Goal: Information Seeking & Learning: Find specific fact

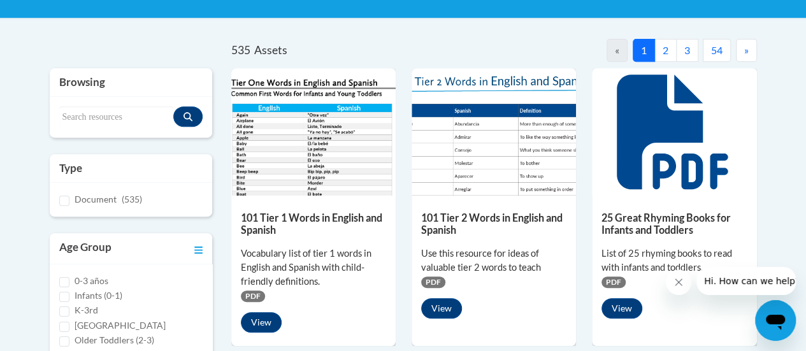
scroll to position [272, 0]
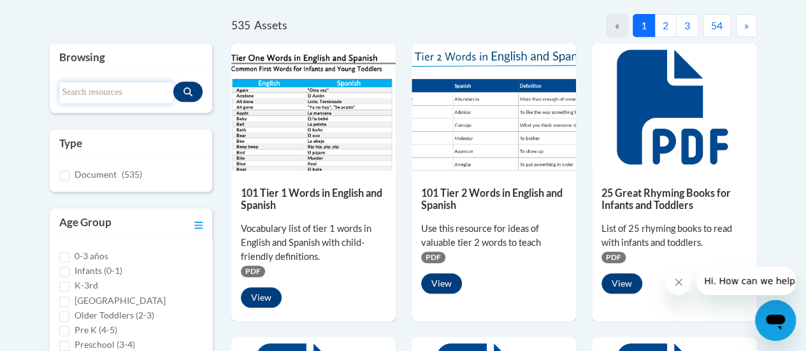
click at [101, 90] on input "Search resources" at bounding box center [116, 93] width 114 height 22
type input "handwriting"
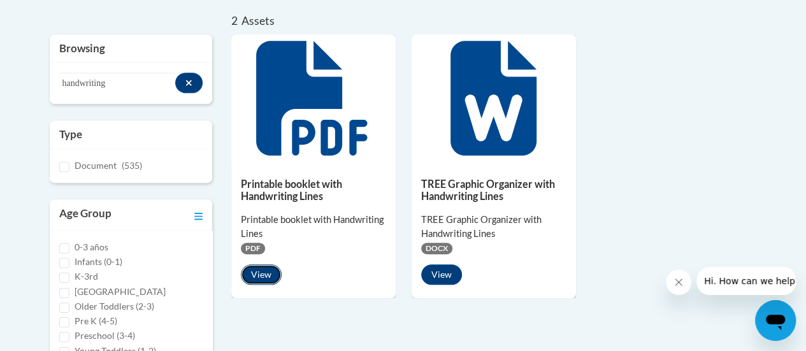
click at [264, 278] on button "View" at bounding box center [261, 274] width 41 height 20
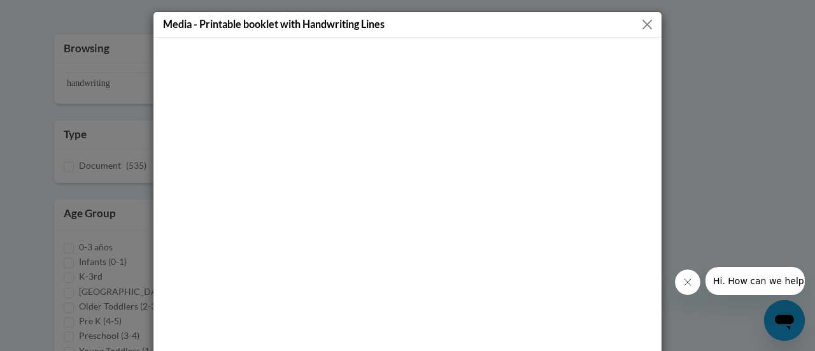
click at [650, 20] on button "Close" at bounding box center [647, 25] width 16 height 16
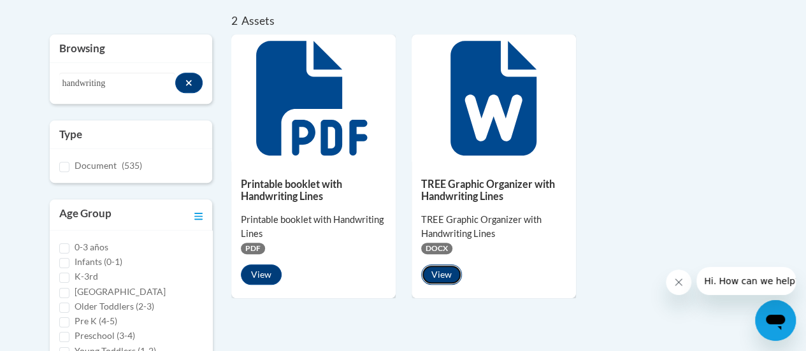
click at [441, 283] on button "View" at bounding box center [441, 274] width 41 height 20
click at [444, 274] on button "View" at bounding box center [441, 274] width 41 height 20
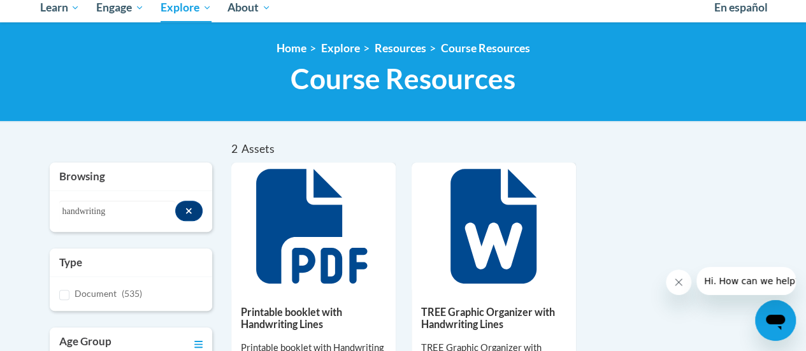
scroll to position [152, 0]
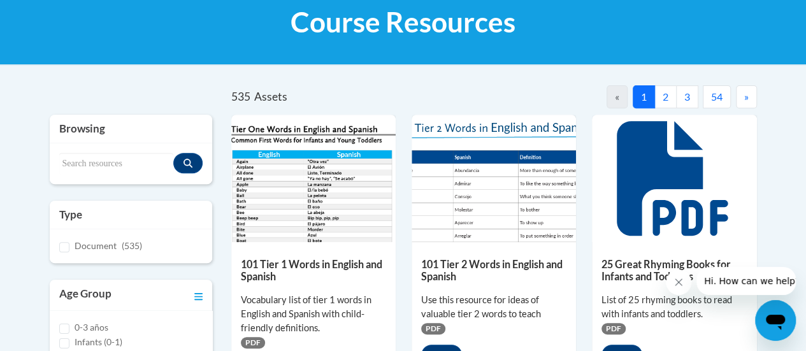
scroll to position [62, 0]
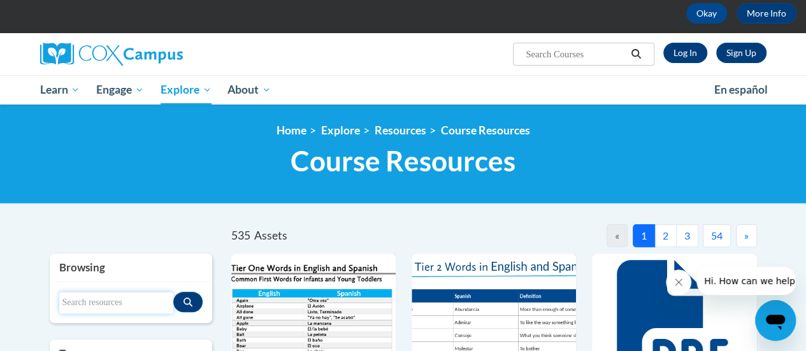
click at [107, 305] on input "Search resources" at bounding box center [116, 303] width 114 height 22
type input "writing paper"
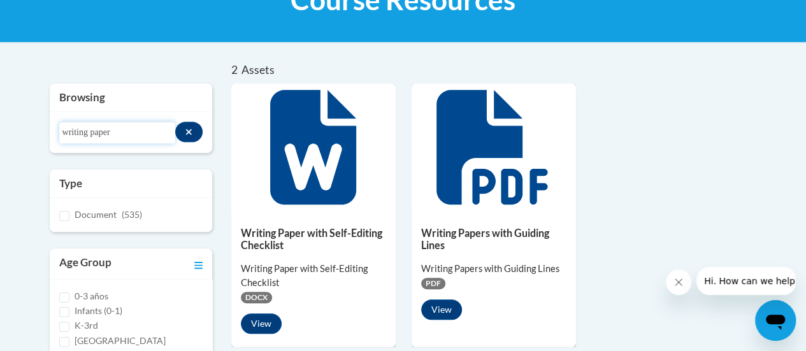
scroll to position [10, 0]
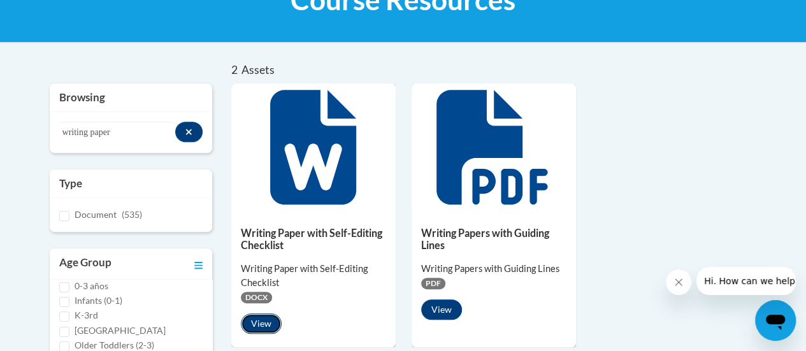
click at [262, 323] on button "View" at bounding box center [261, 323] width 41 height 20
